Goal: Information Seeking & Learning: Learn about a topic

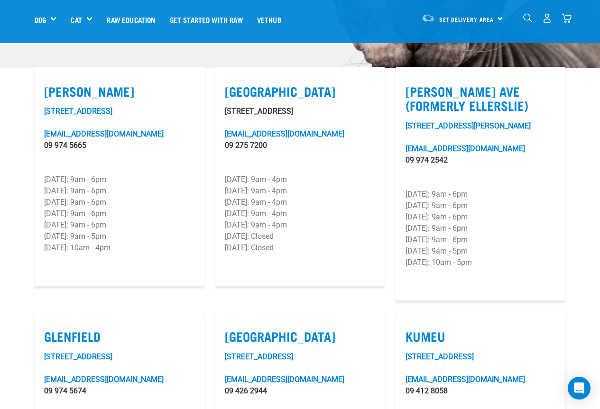
scroll to position [158, 0]
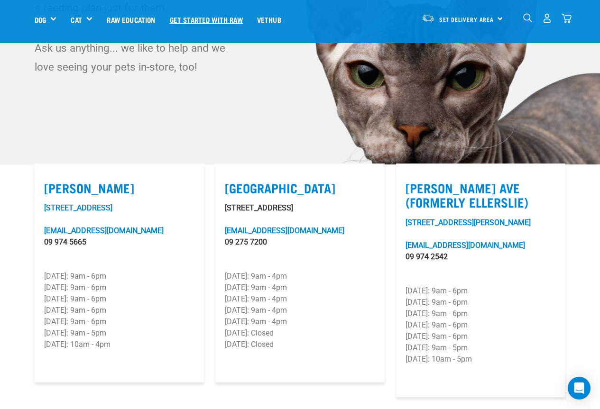
click at [233, 20] on link "Get started with Raw" at bounding box center [206, 19] width 87 height 38
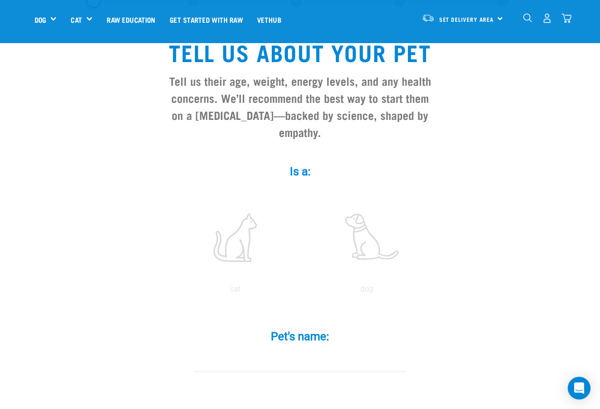
scroll to position [79, 0]
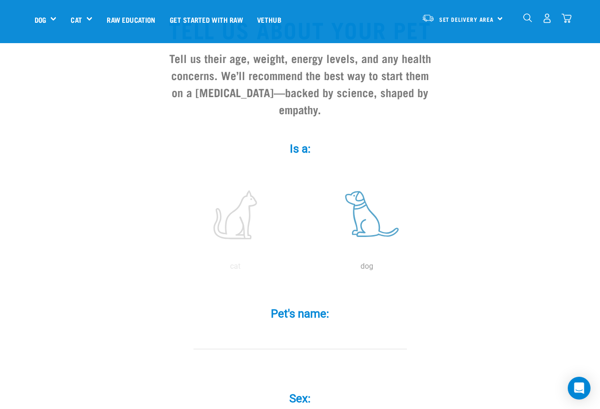
click at [362, 190] on label at bounding box center [367, 214] width 128 height 81
click at [301, 269] on input "radio" at bounding box center [301, 269] width 0 height 0
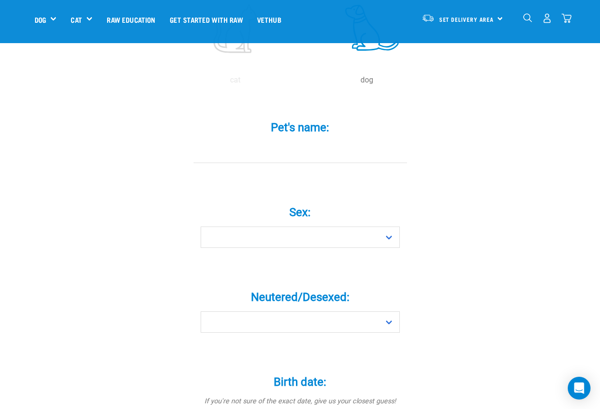
scroll to position [158, 0]
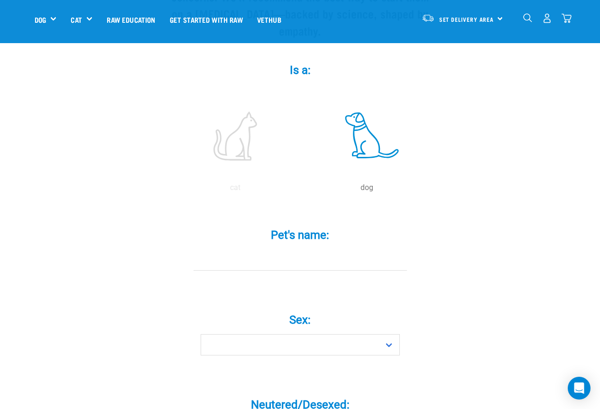
click at [329, 227] on label "Pet's name: *" at bounding box center [300, 235] width 285 height 17
click at [329, 249] on input "Pet's name: *" at bounding box center [299, 259] width 213 height 21
type input "Krasavka"
click at [376, 334] on select "Boy Girl" at bounding box center [300, 344] width 199 height 21
select select "girl"
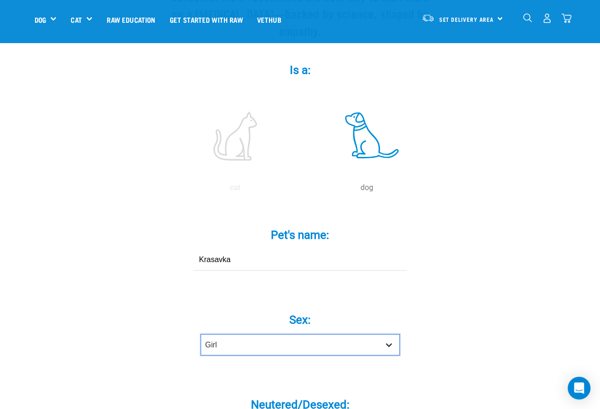
click at [201, 334] on select "Boy Girl" at bounding box center [300, 344] width 199 height 21
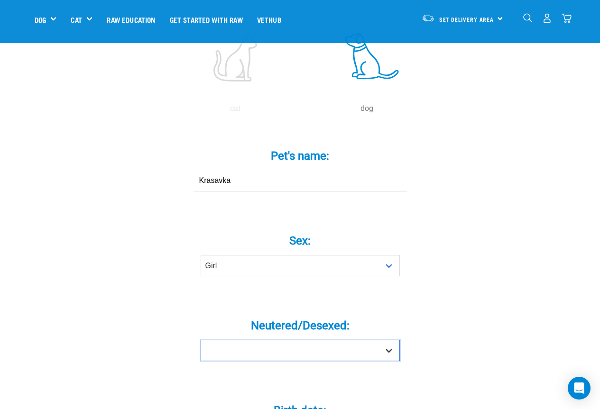
click at [318, 340] on select "Yes No" at bounding box center [300, 350] width 199 height 21
select select "no"
click at [201, 340] on select "Yes No" at bounding box center [300, 350] width 199 height 21
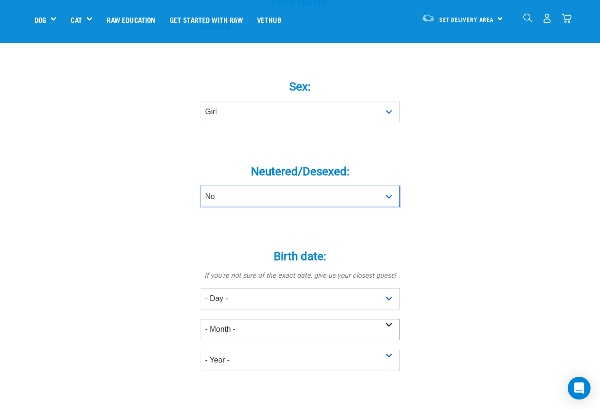
scroll to position [395, 0]
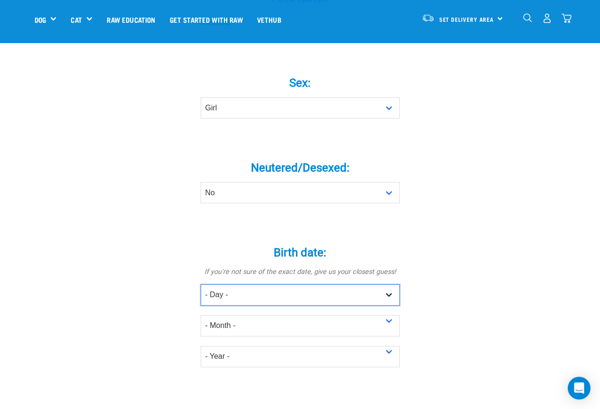
click at [395, 285] on select "- Day - 1 2 3 4 5 6 7 8 9 10 11 12 13 14 15 16 17 18 19 20 21 22 23 24 25 26 27" at bounding box center [300, 295] width 199 height 21
select select "9"
click at [201, 285] on select "- Day - 1 2 3 4 5 6 7 8 9 10 11 12 13 14 15 16 17 18 19 20 21 22 23 24 25 26 27" at bounding box center [300, 295] width 199 height 21
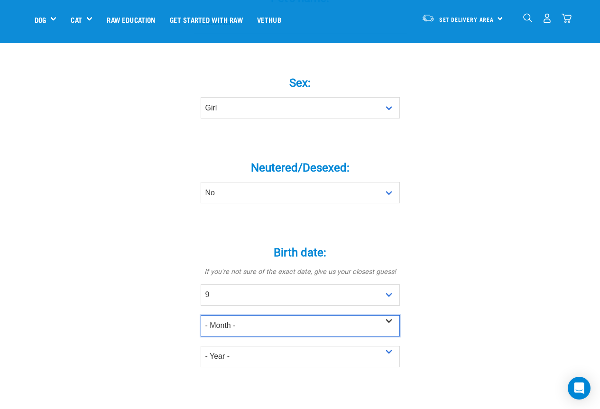
click at [367, 315] on select "- Month - January February March April May June July August September October N…" at bounding box center [300, 325] width 199 height 21
select select "November"
click at [201, 315] on select "- Month - January February March April May June July August September October N…" at bounding box center [300, 325] width 199 height 21
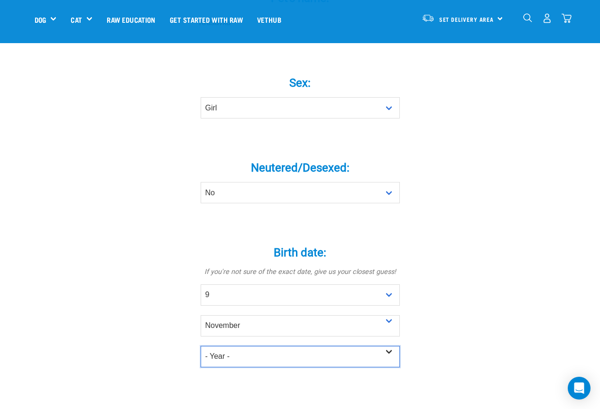
click at [383, 346] on select "- Year - 2025 2024 2023 2022 2021 2020 2019 2018 2017 2016 2015 2014 2013 2012" at bounding box center [300, 356] width 199 height 21
select select "2018"
click at [201, 346] on select "- Year - 2025 2024 2023 2022 2021 2020 2019 2018 2017 2016 2015 2014 2013 2012" at bounding box center [300, 356] width 199 height 21
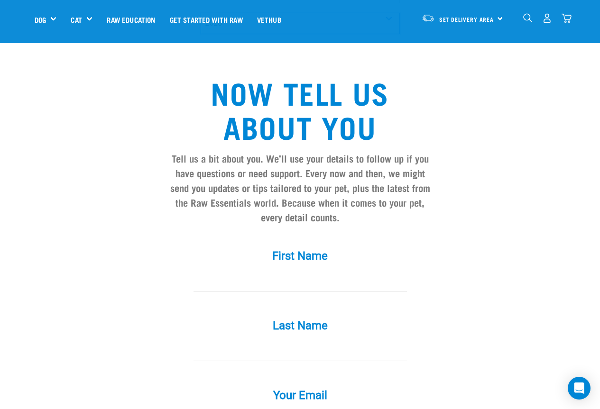
scroll to position [632, 0]
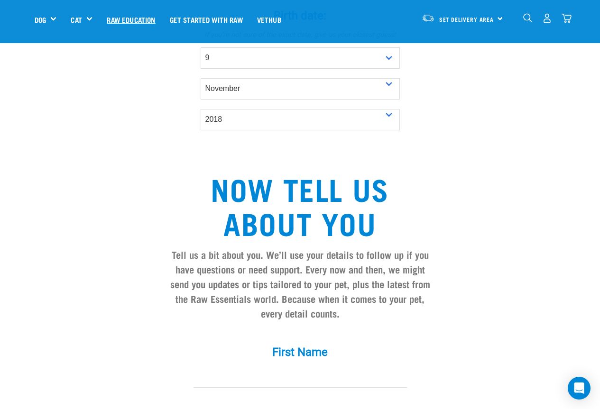
click at [130, 18] on link "Raw Education" at bounding box center [131, 19] width 63 height 38
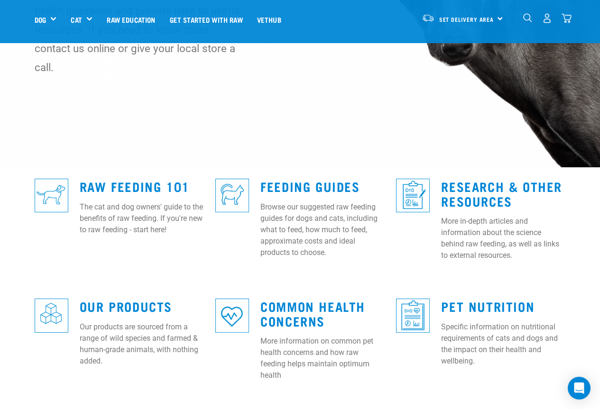
scroll to position [158, 0]
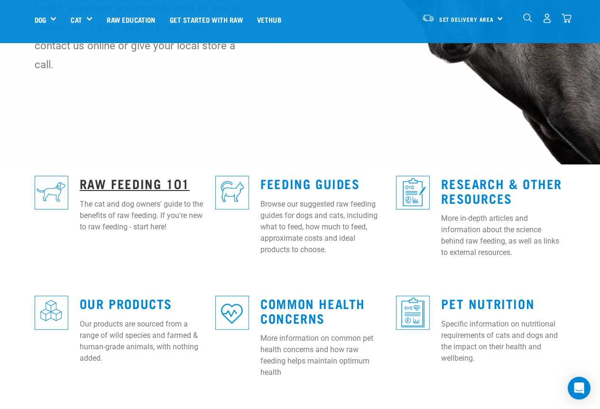
click at [136, 180] on link "Raw Feeding 101" at bounding box center [135, 183] width 110 height 7
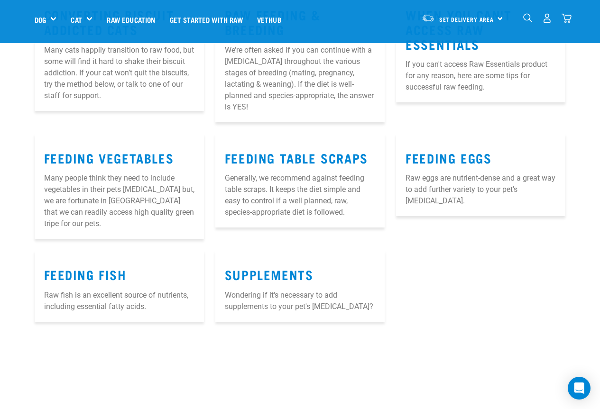
scroll to position [1265, 0]
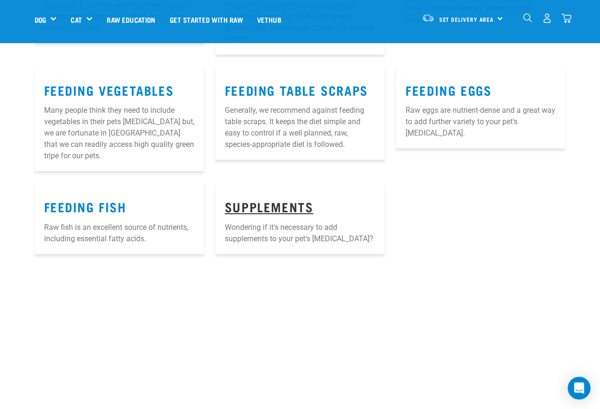
click at [269, 203] on link "SUPPLEMENTS" at bounding box center [269, 206] width 89 height 7
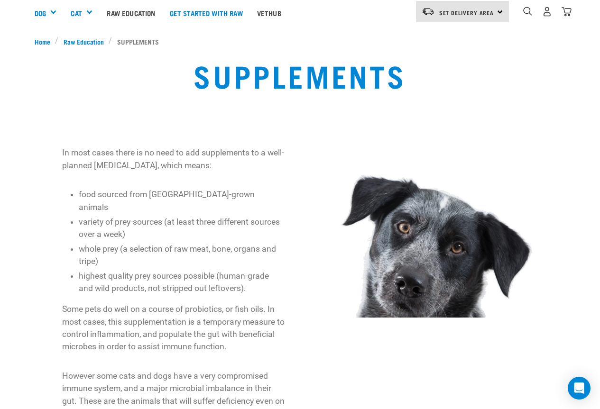
scroll to position [79, 0]
